Goal: Task Accomplishment & Management: Manage account settings

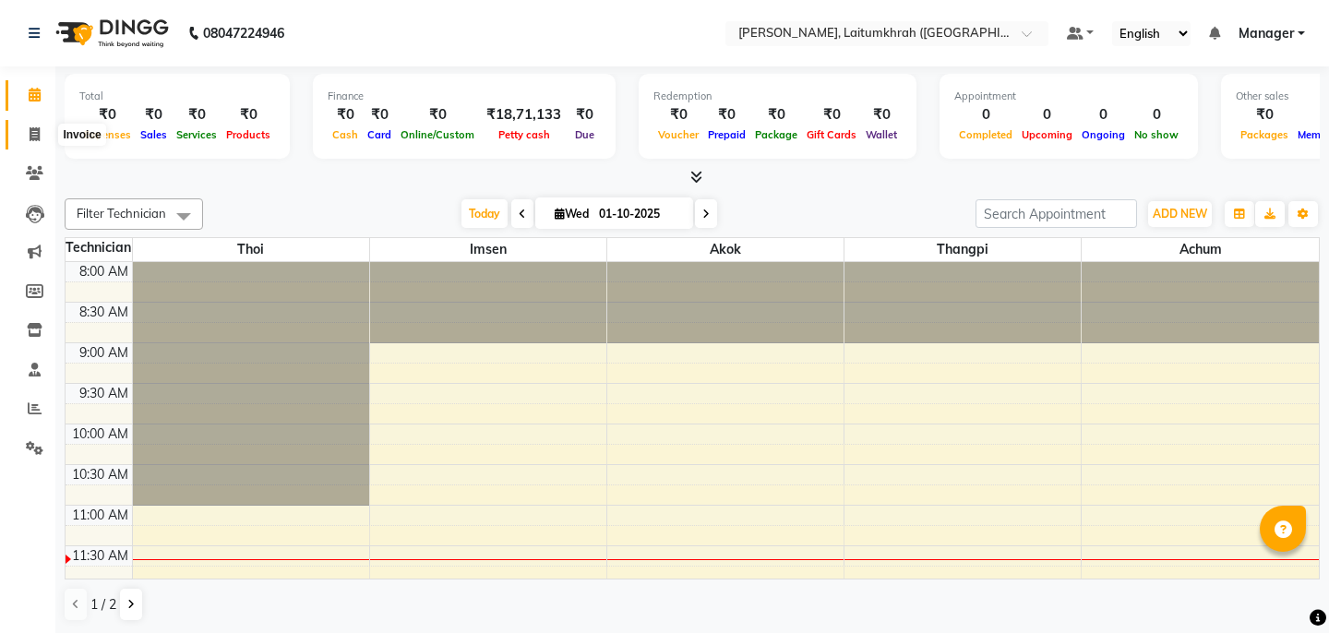
click at [35, 141] on span at bounding box center [34, 135] width 32 height 21
select select "service"
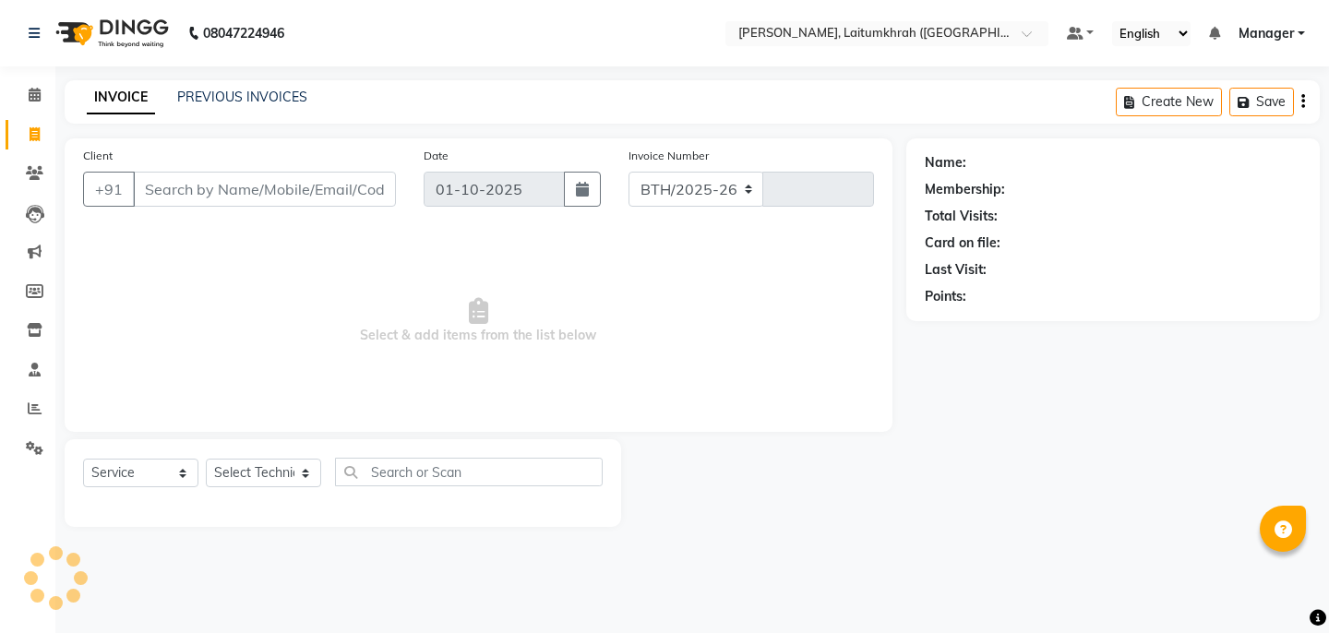
select select "3812"
type input "0431"
click at [289, 95] on link "PREVIOUS INVOICES" at bounding box center [242, 97] width 130 height 17
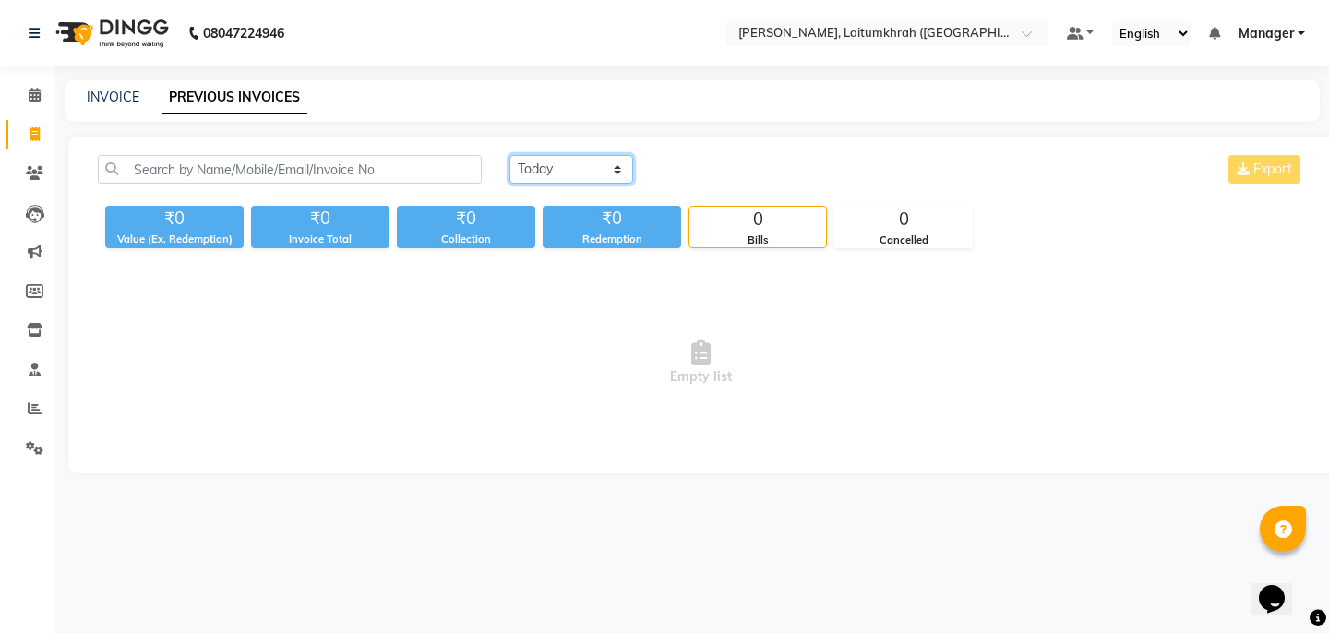
click at [560, 180] on select "[DATE] [DATE] Custom Range" at bounding box center [571, 169] width 124 height 29
select select "[DATE]"
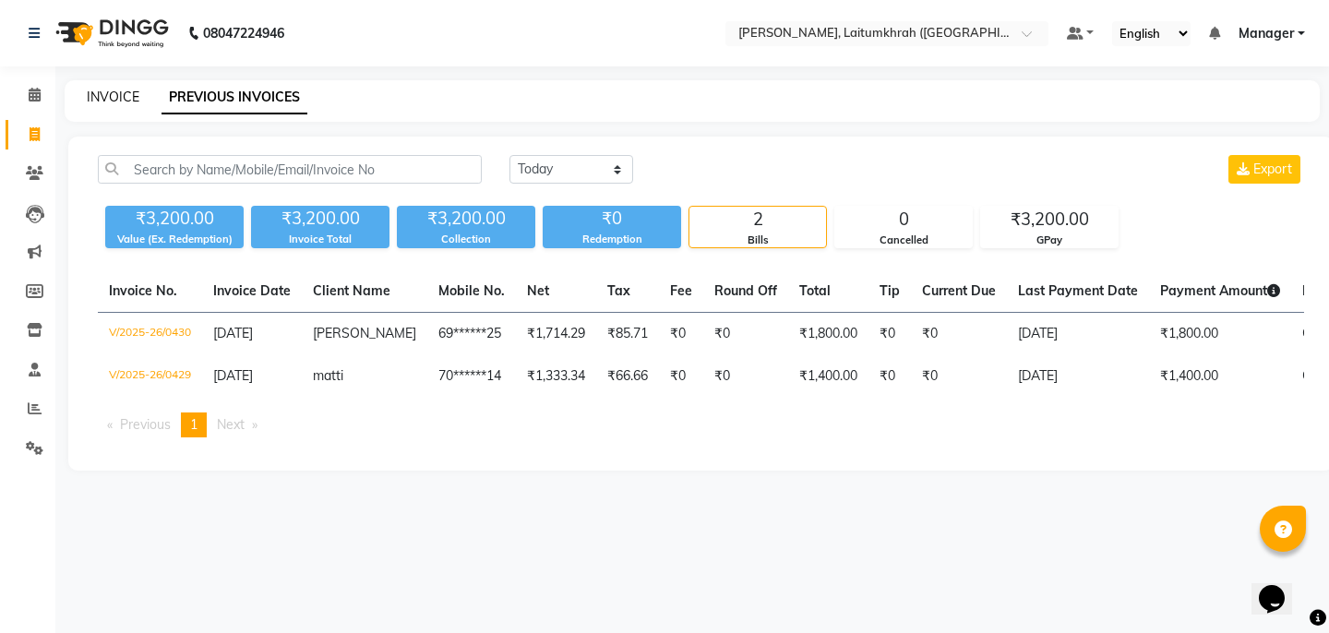
click at [125, 101] on link "INVOICE" at bounding box center [113, 97] width 53 height 17
select select "service"
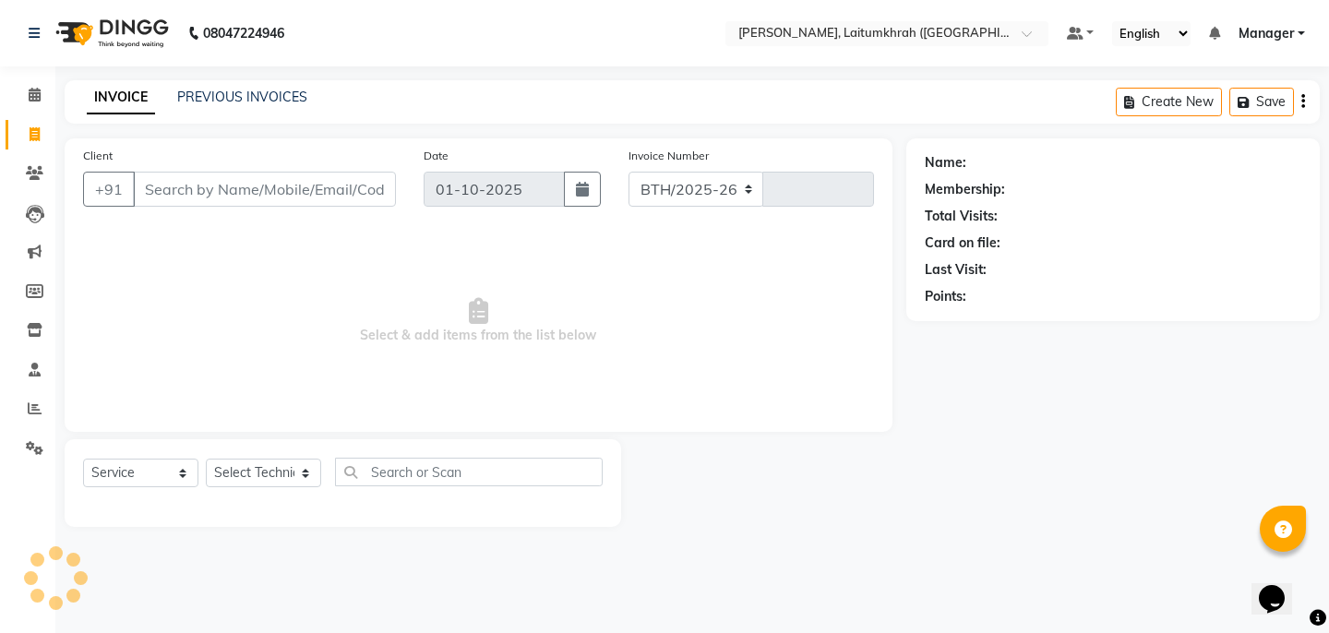
select select "3812"
type input "0431"
click at [33, 95] on icon at bounding box center [35, 95] width 12 height 14
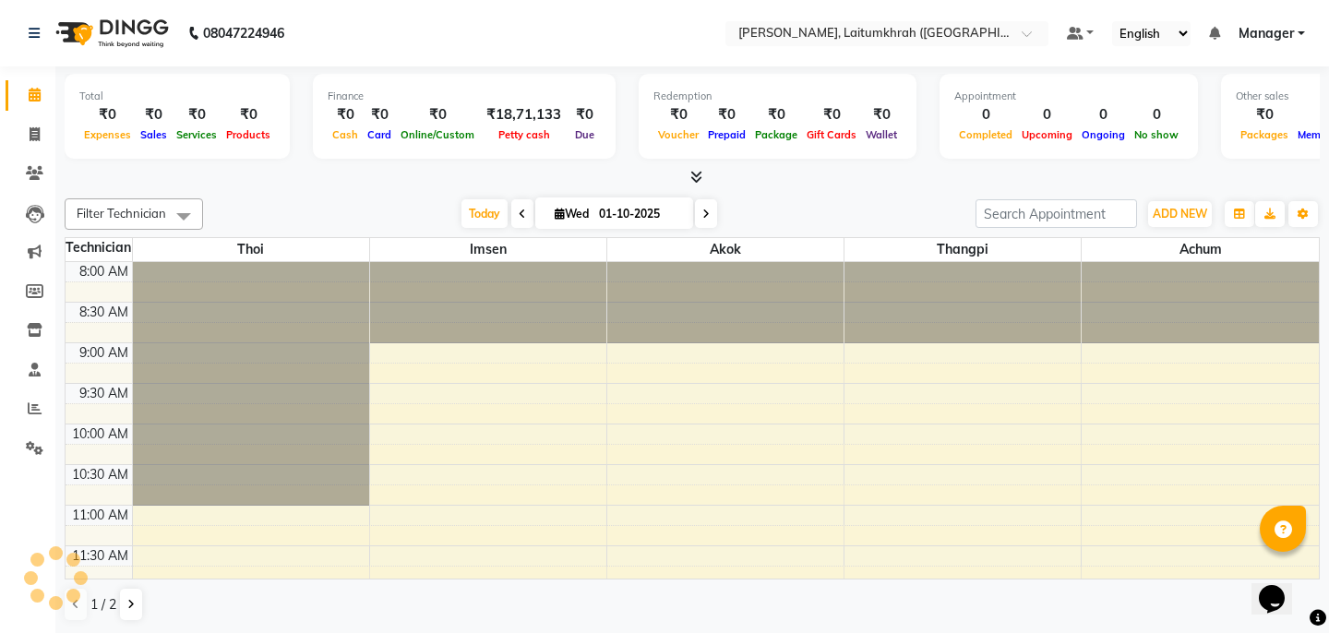
scroll to position [326, 0]
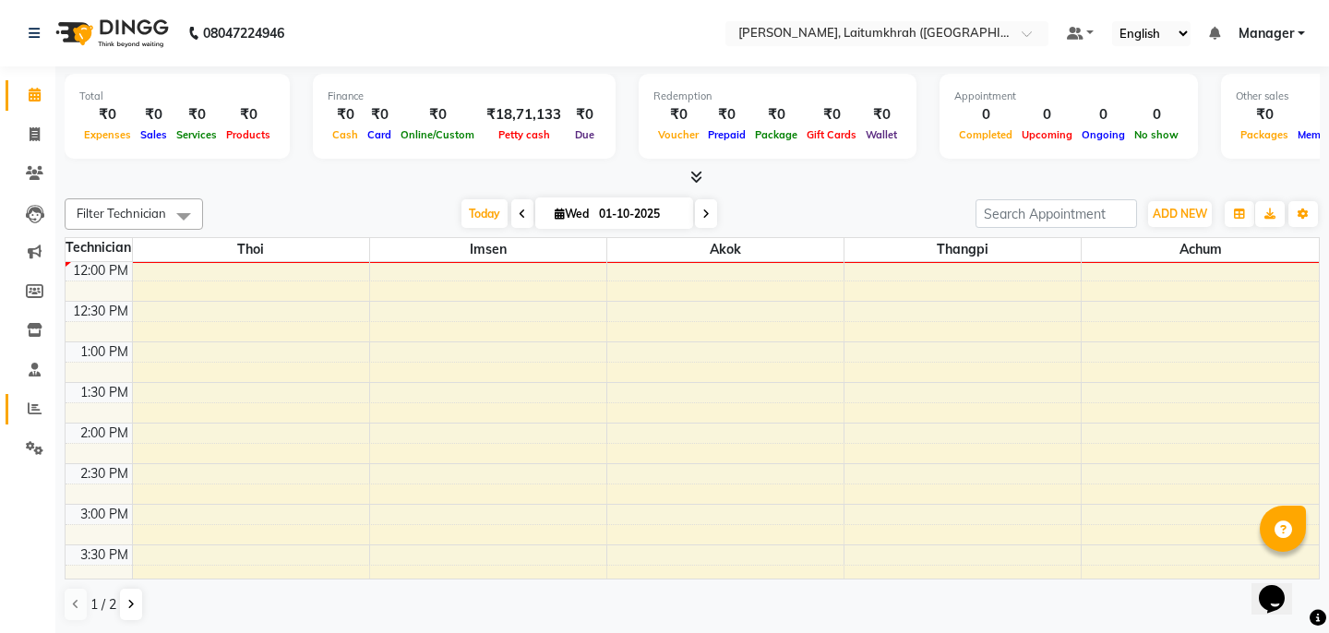
click at [34, 399] on span at bounding box center [34, 409] width 32 height 21
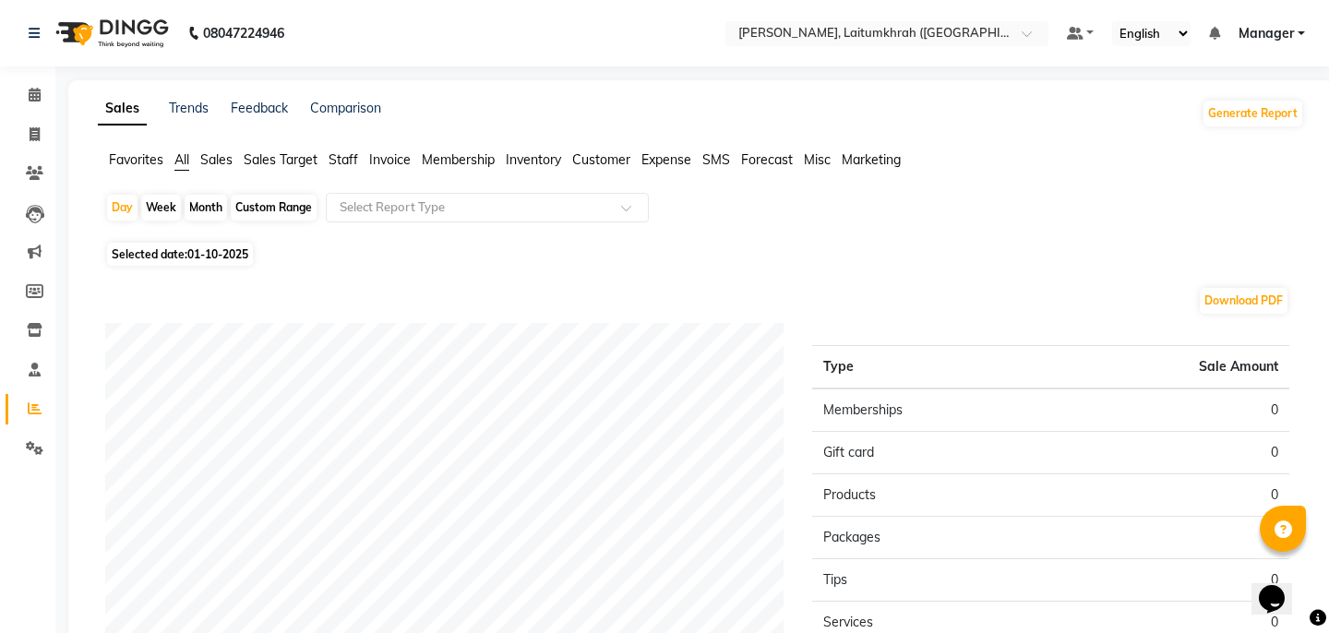
click at [198, 203] on div "Month" at bounding box center [206, 208] width 42 height 26
select select "10"
select select "2025"
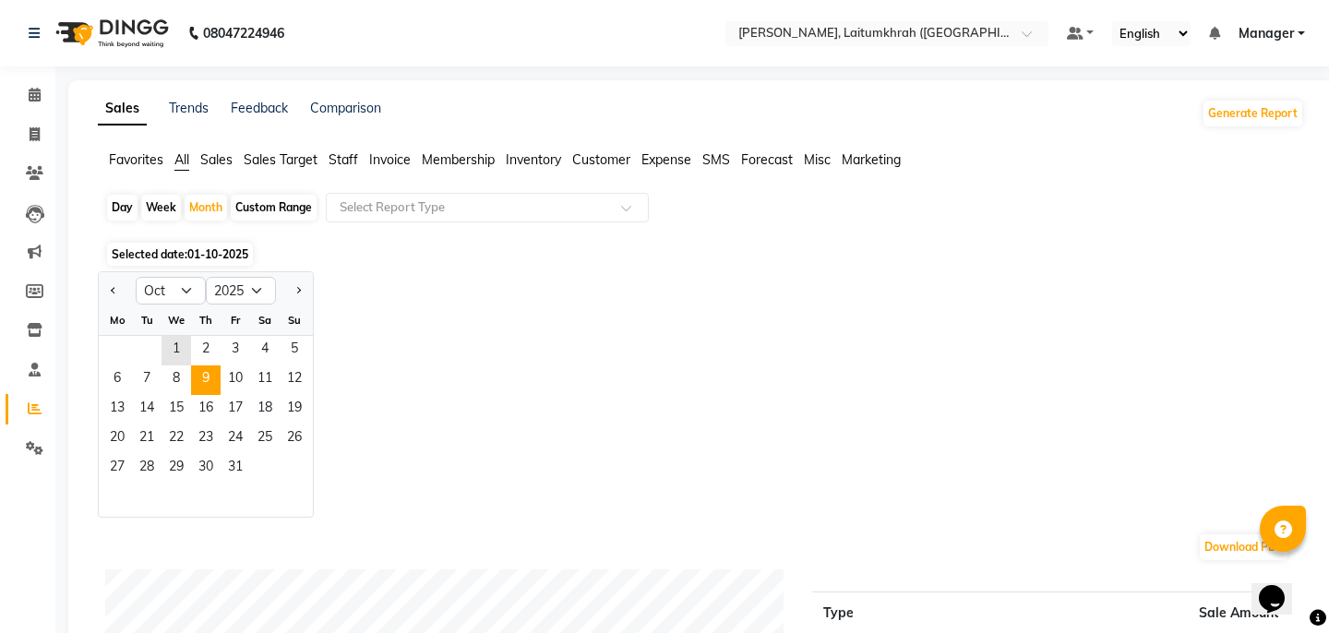
click at [211, 367] on span "9" at bounding box center [206, 380] width 30 height 30
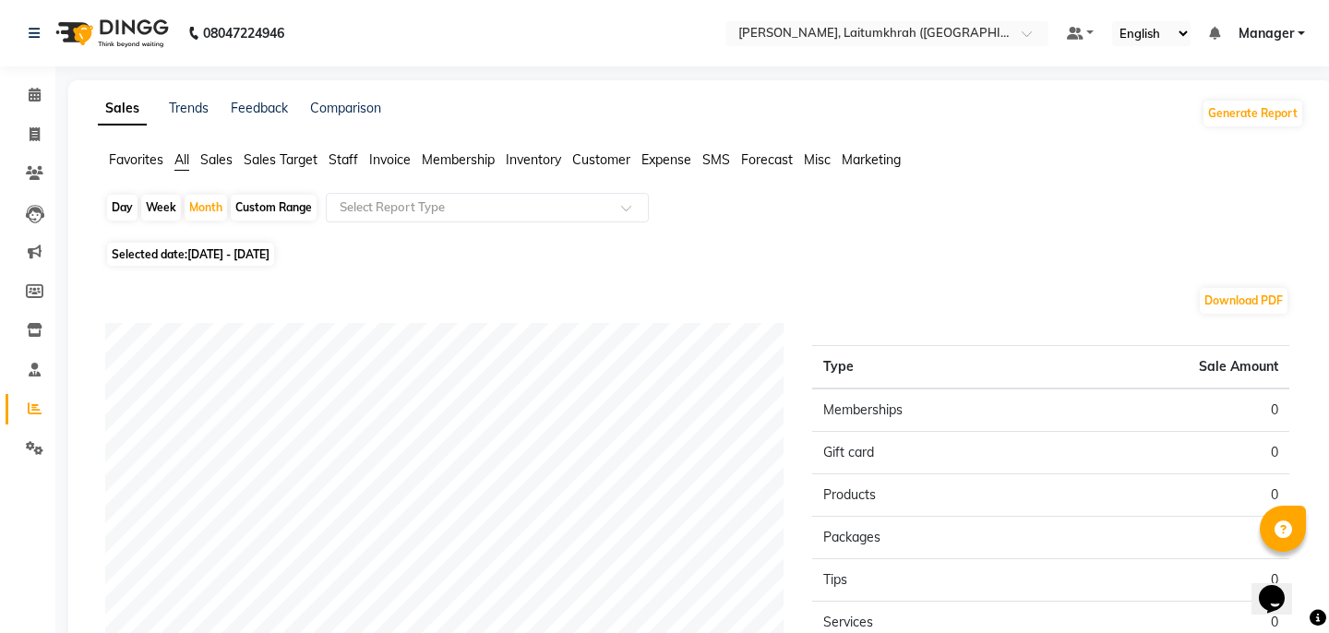
click at [226, 197] on div "Day Week Month Custom Range Select Report Type" at bounding box center [700, 215] width 1191 height 44
click at [204, 213] on div "Month" at bounding box center [206, 208] width 42 height 26
select select "10"
select select "2025"
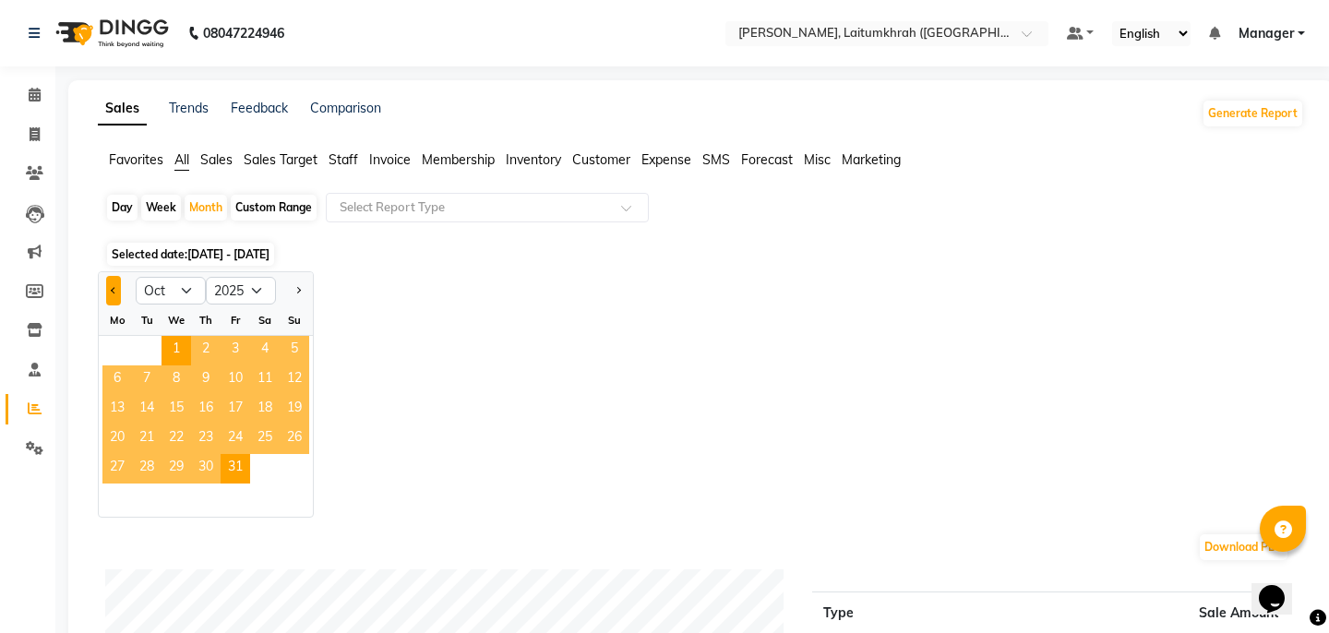
click at [113, 294] on button "Previous month" at bounding box center [113, 291] width 15 height 30
select select "9"
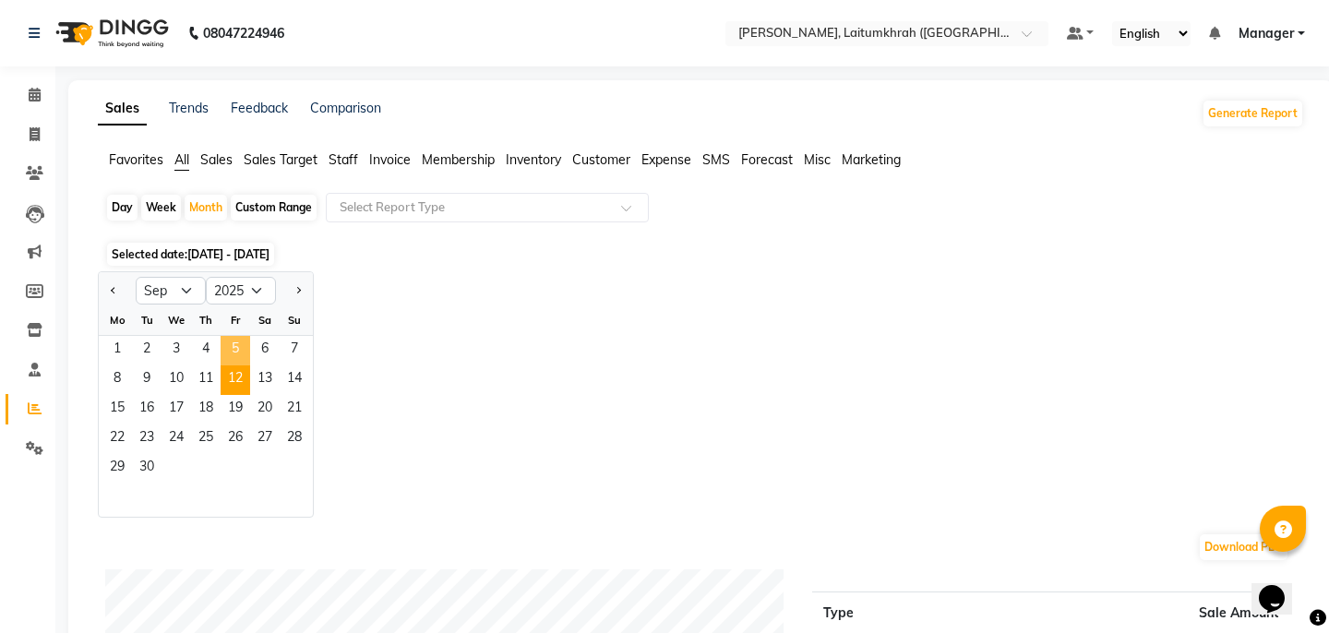
click at [225, 365] on span "12" at bounding box center [236, 380] width 30 height 30
